Goal: Find specific page/section: Find specific page/section

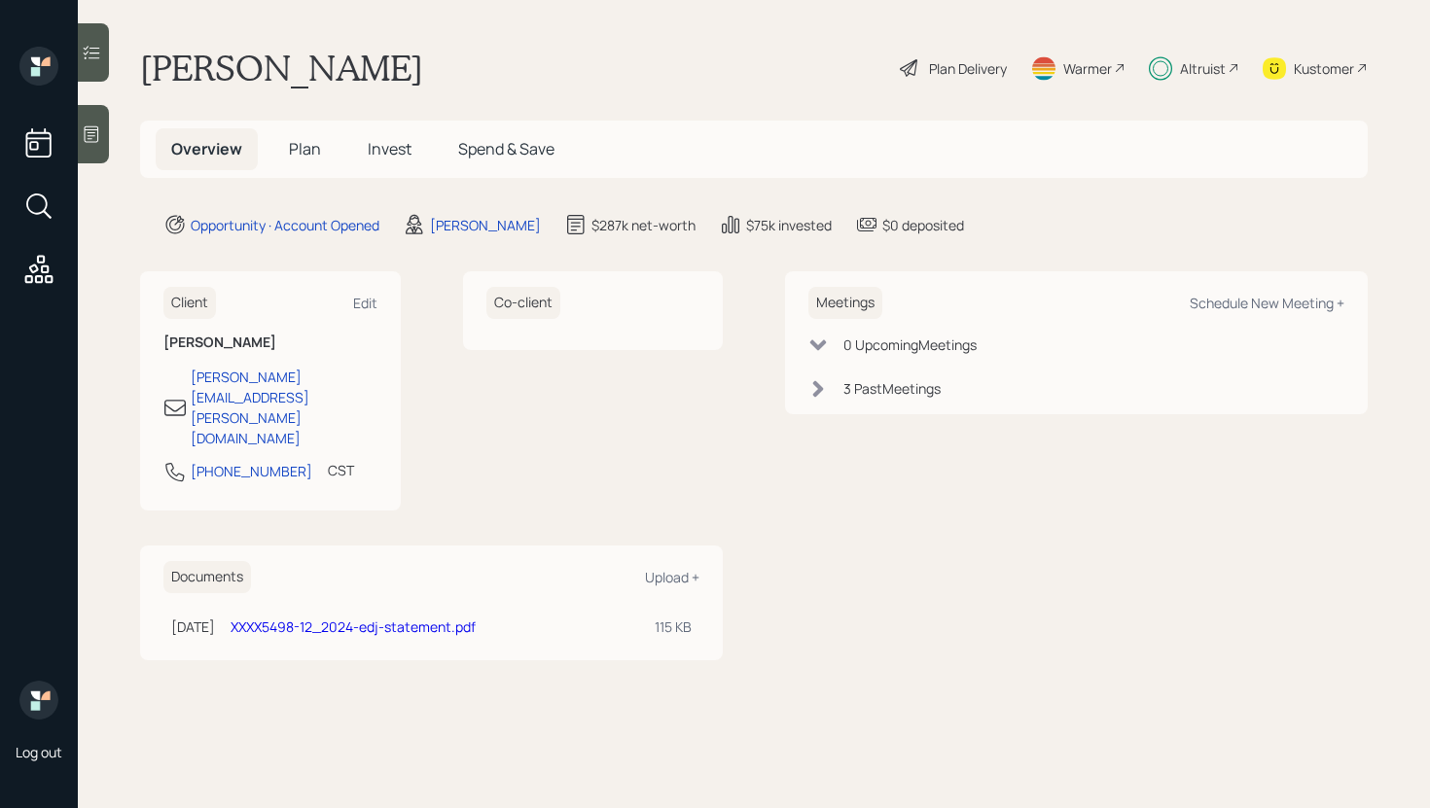
click at [110, 59] on main "[PERSON_NAME] Plan Delivery Warmer Altruist Kustomer Overview Plan Invest Spend…" at bounding box center [754, 404] width 1352 height 808
click at [100, 54] on icon at bounding box center [91, 52] width 19 height 19
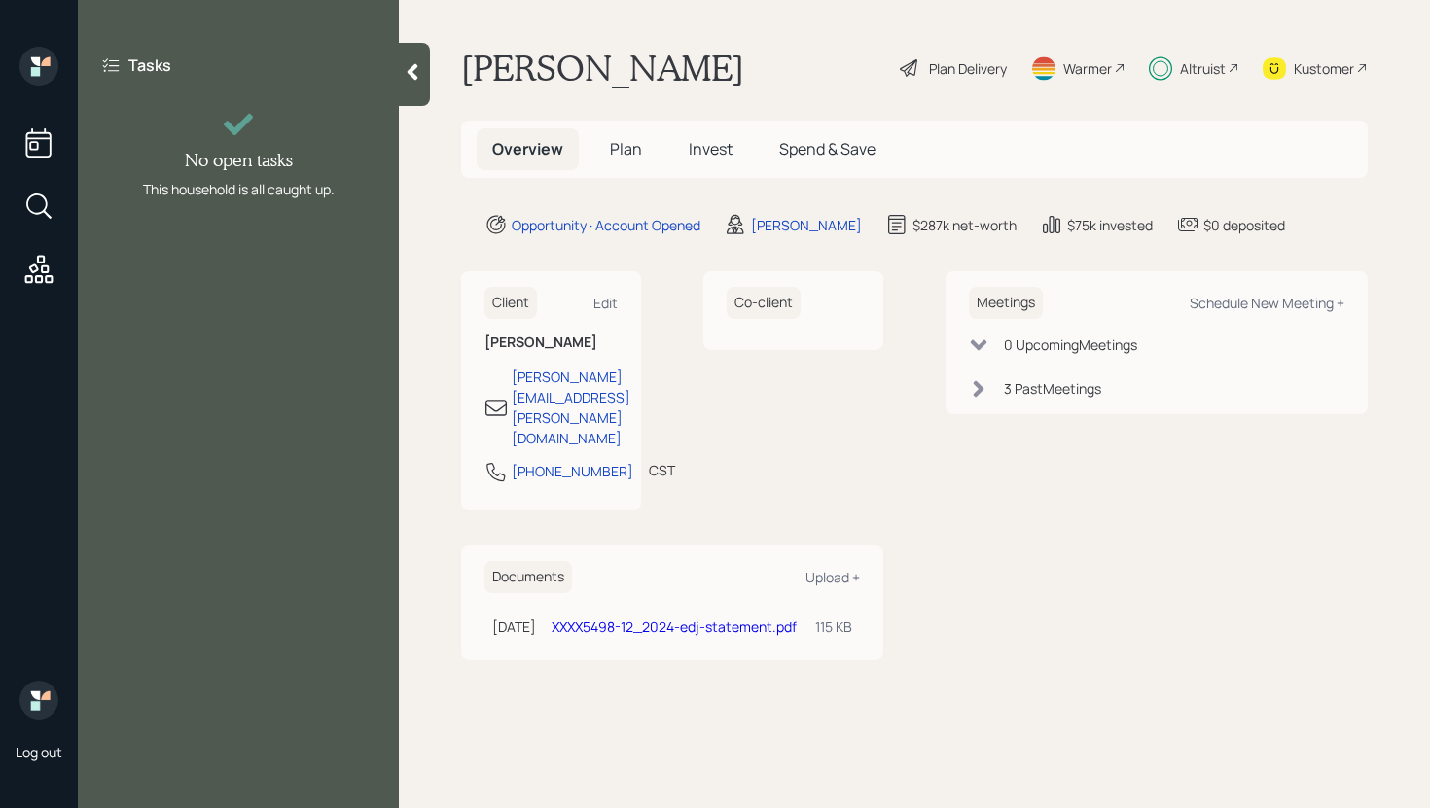
click at [411, 66] on icon at bounding box center [412, 71] width 19 height 19
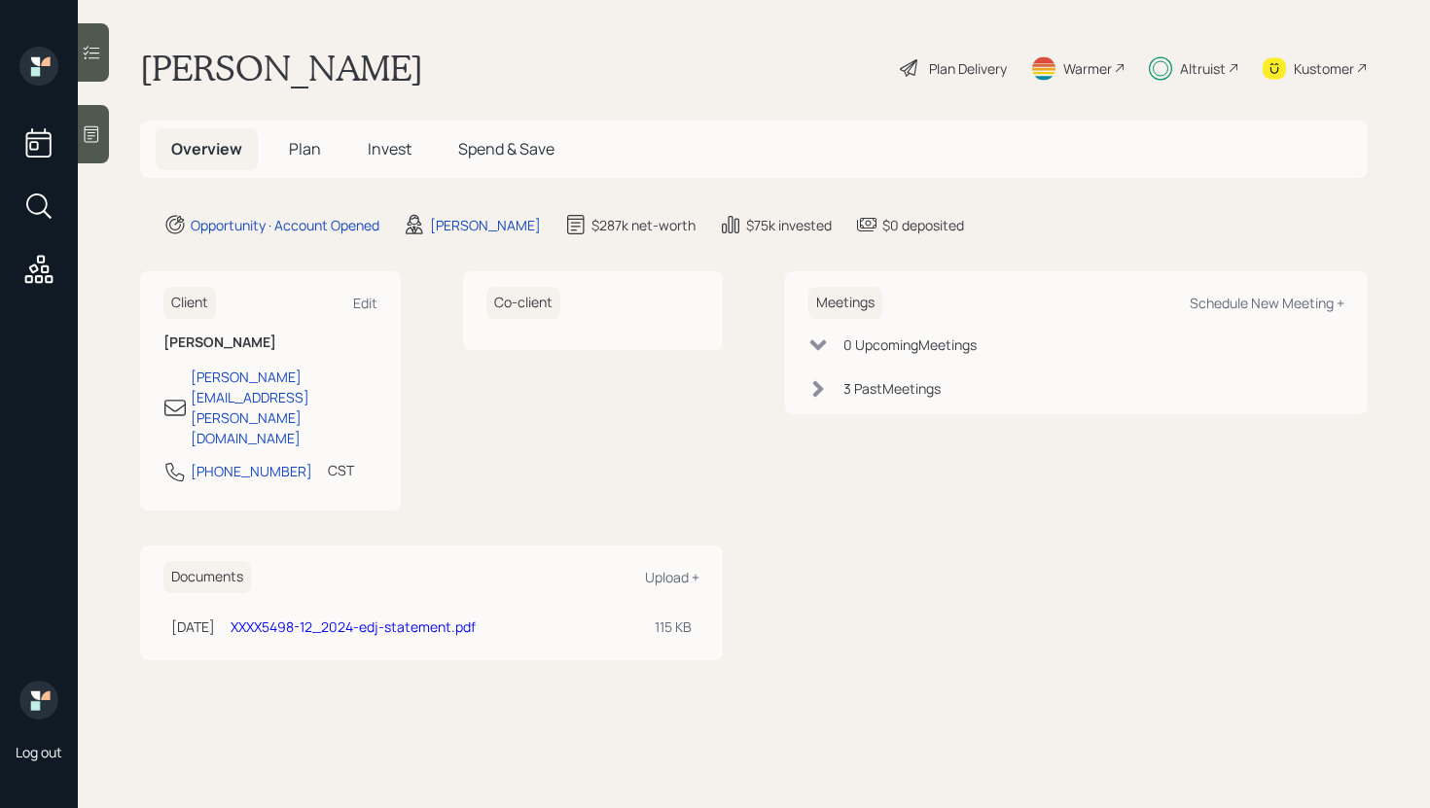
click at [287, 146] on h5 "Plan" at bounding box center [304, 149] width 63 height 42
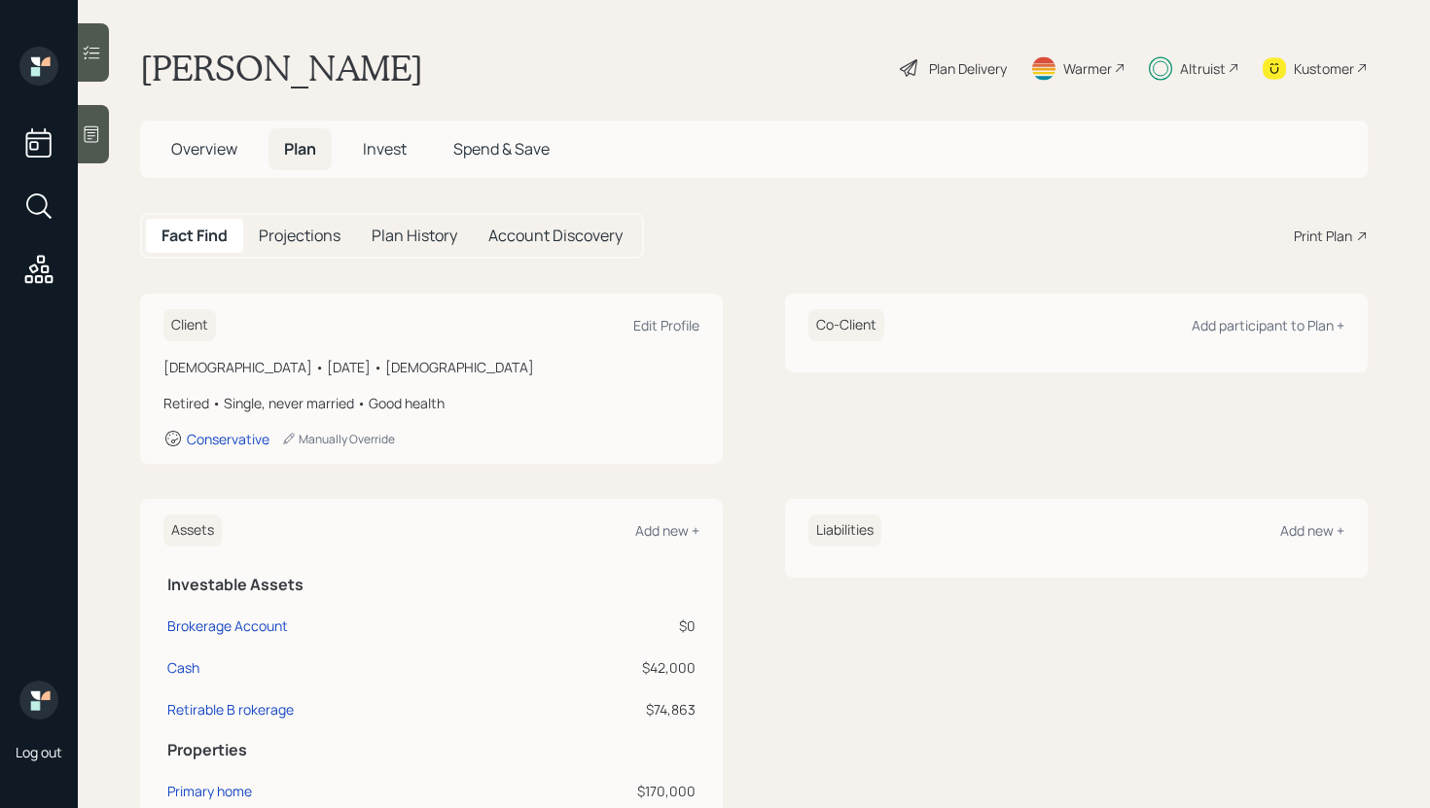
click at [392, 153] on span "Invest" at bounding box center [385, 148] width 44 height 21
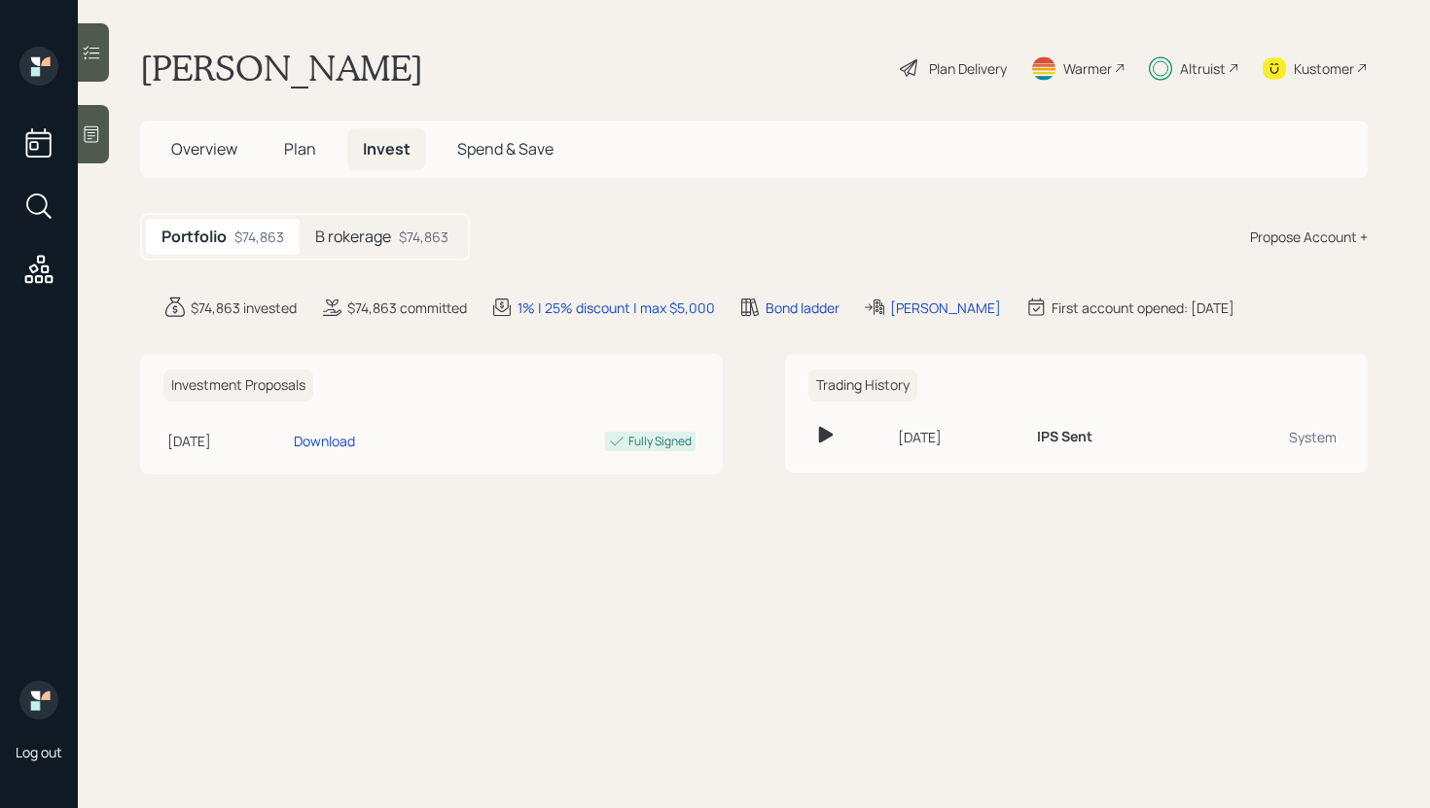
click at [411, 248] on div "B rokerage $74,863" at bounding box center [382, 237] width 164 height 36
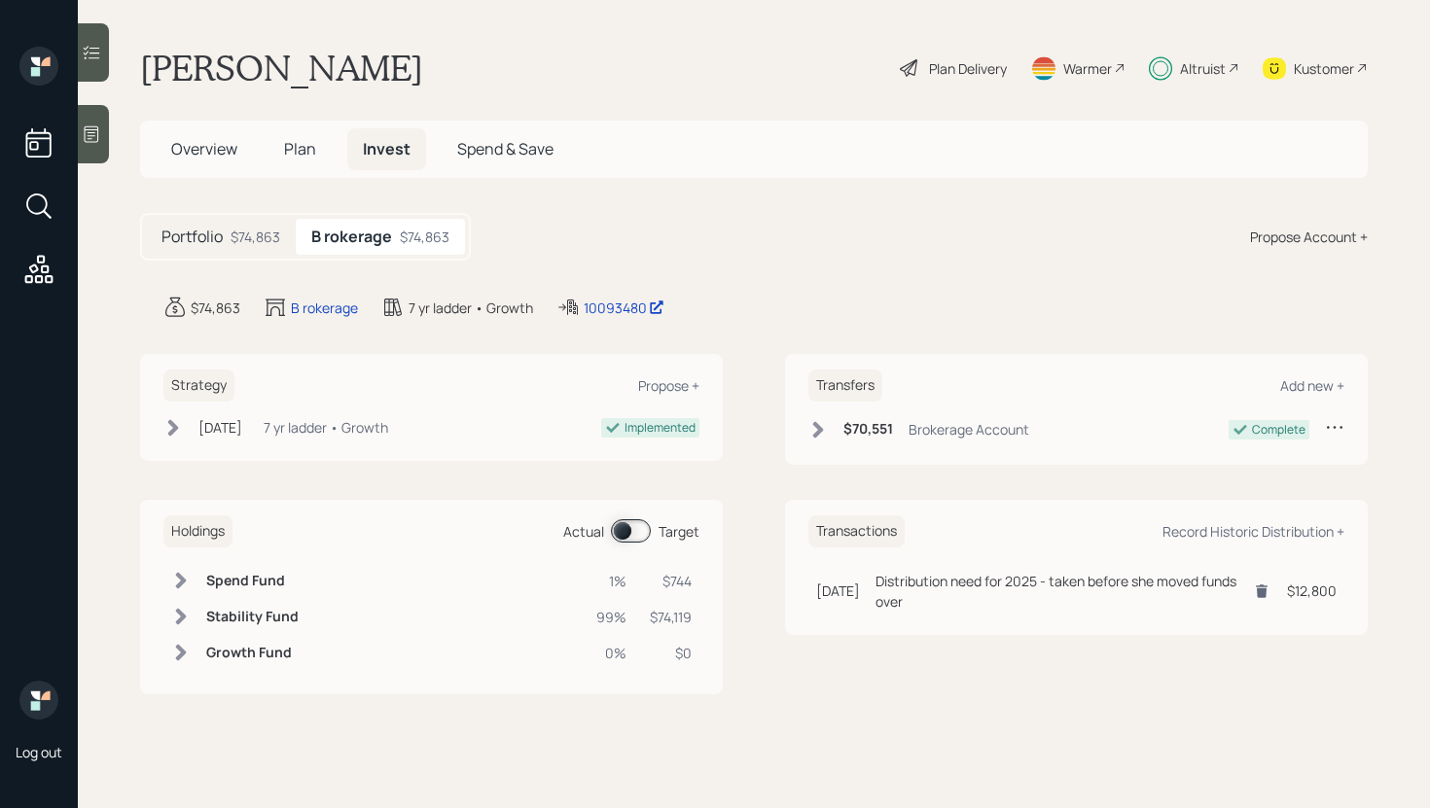
click at [626, 531] on span at bounding box center [631, 530] width 40 height 23
click at [176, 616] on icon at bounding box center [180, 616] width 19 height 19
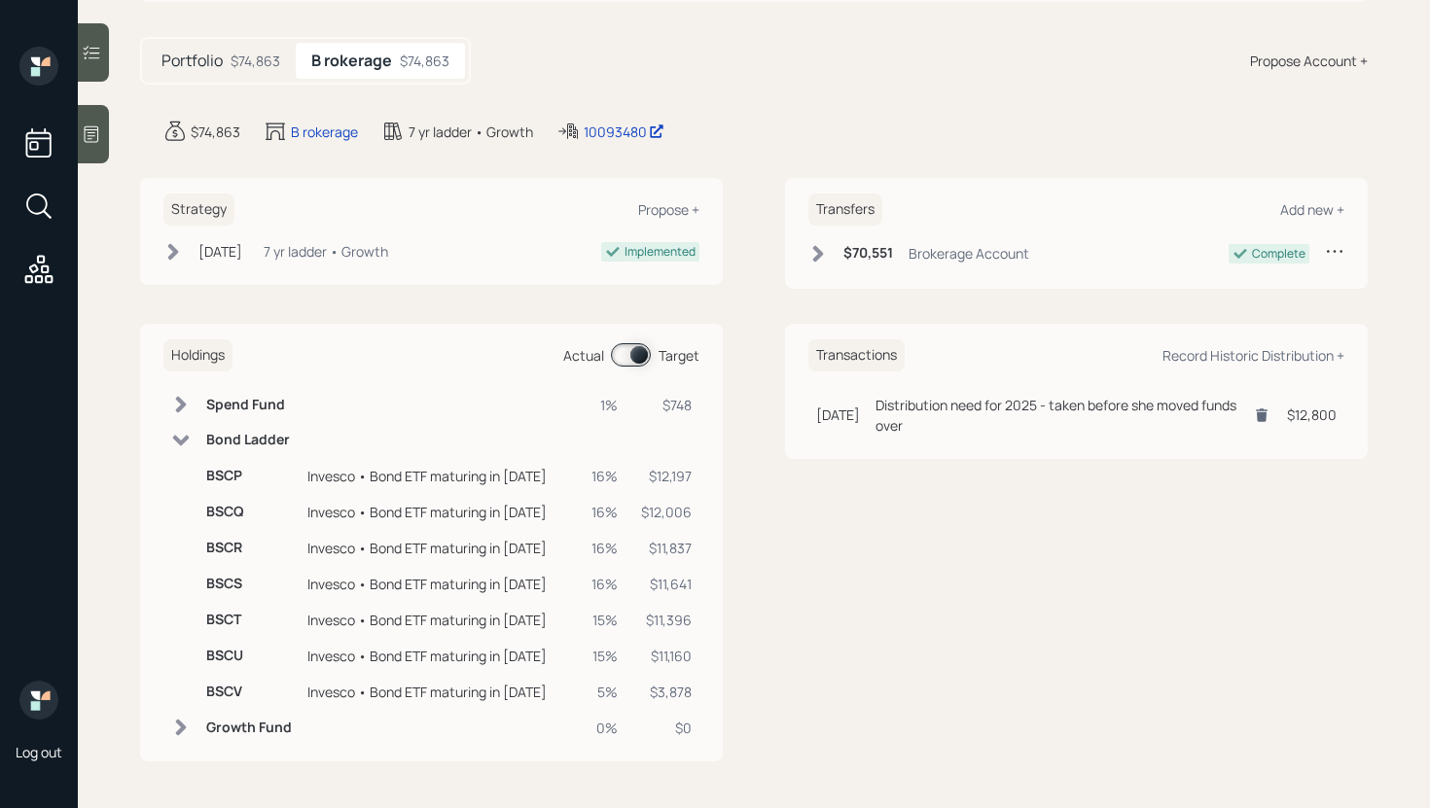
scroll to position [157, 0]
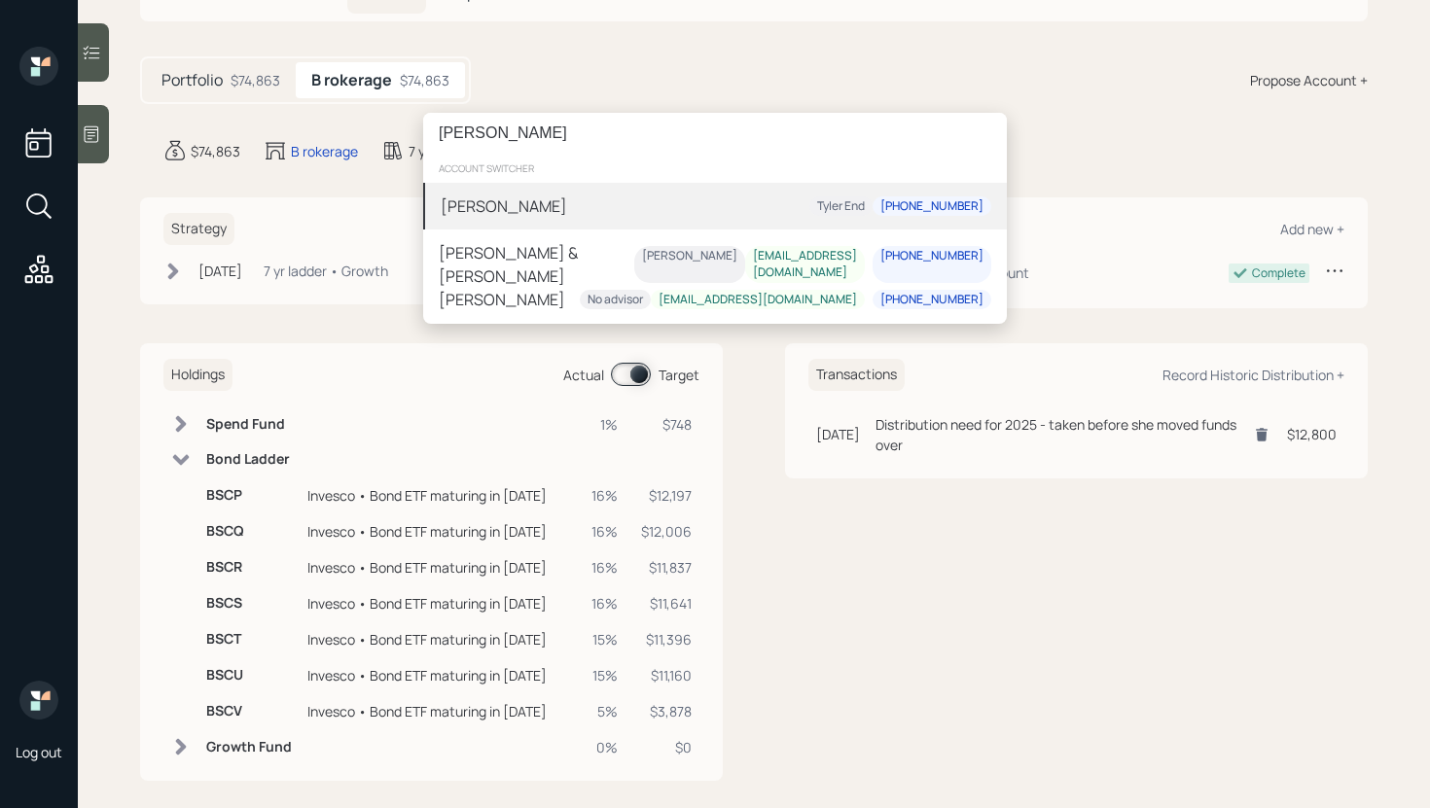
type input "[PERSON_NAME]"
click at [566, 221] on div "[PERSON_NAME] [PERSON_NAME] End [PHONE_NUMBER]" at bounding box center [715, 206] width 584 height 47
